Goal: Navigation & Orientation: Find specific page/section

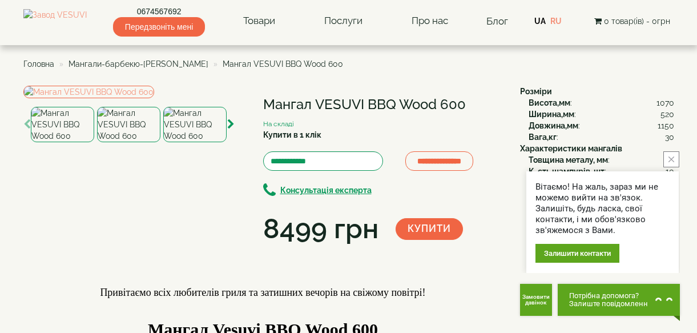
click at [674, 160] on button "close button" at bounding box center [671, 159] width 16 height 16
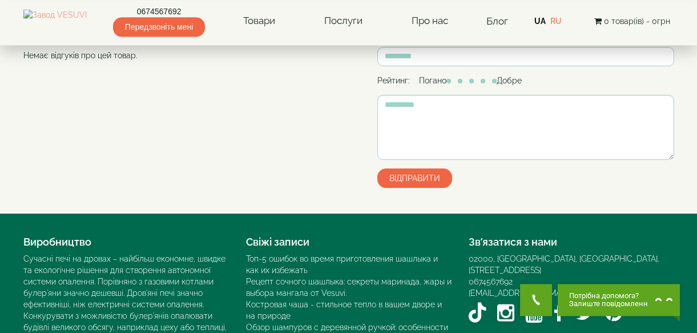
scroll to position [917, 0]
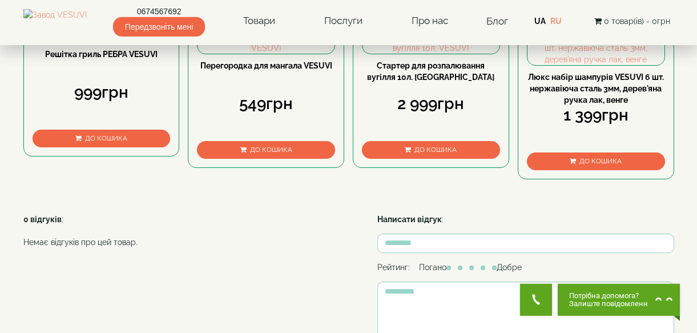
scroll to position [585, 0]
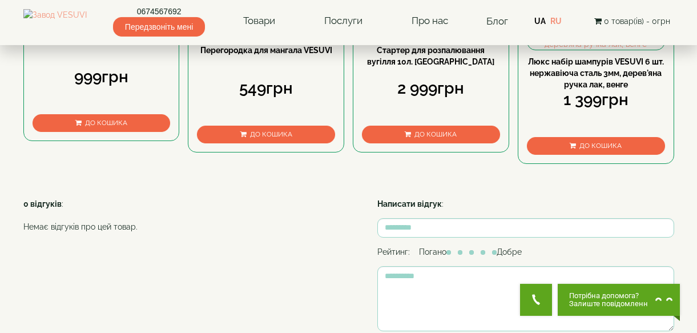
scroll to position [924, 0]
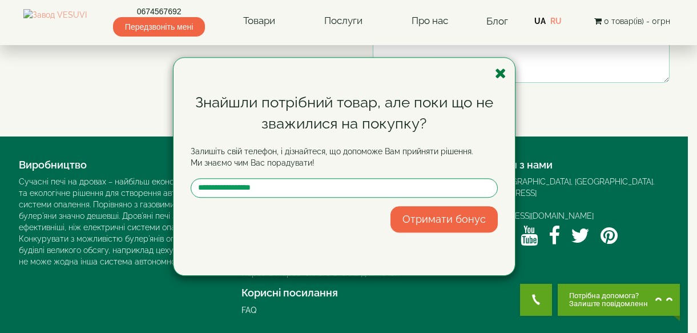
click at [502, 72] on icon "button" at bounding box center [500, 73] width 11 height 14
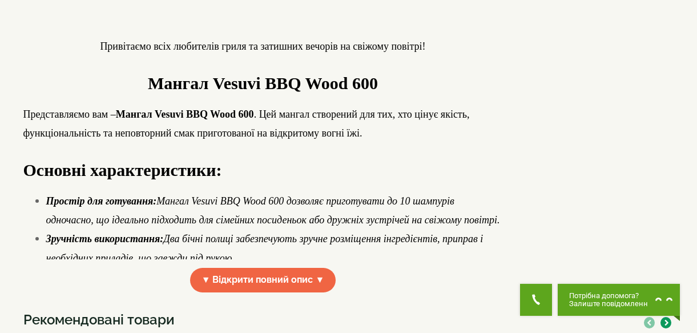
scroll to position [0, 0]
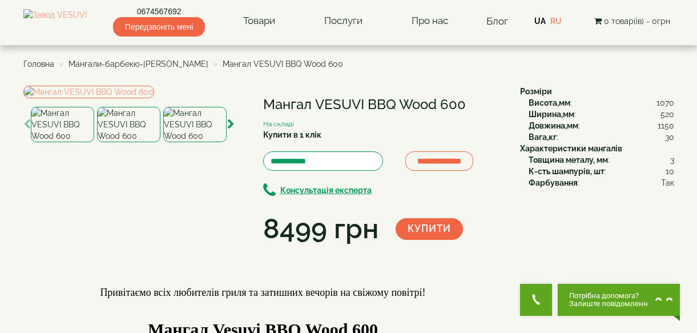
drag, startPoint x: 410, startPoint y: 119, endPoint x: 531, endPoint y: -38, distance: 197.6
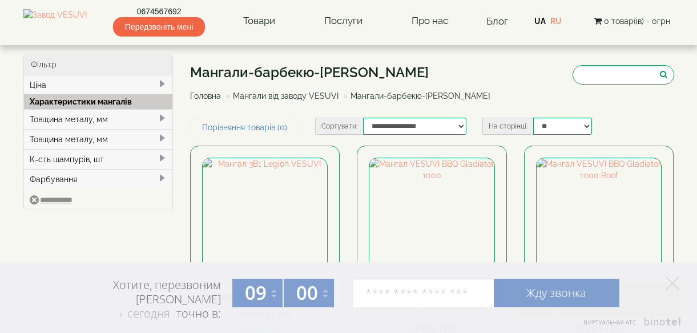
drag, startPoint x: 705, startPoint y: 168, endPoint x: 659, endPoint y: 29, distance: 146.3
